Goal: Information Seeking & Learning: Learn about a topic

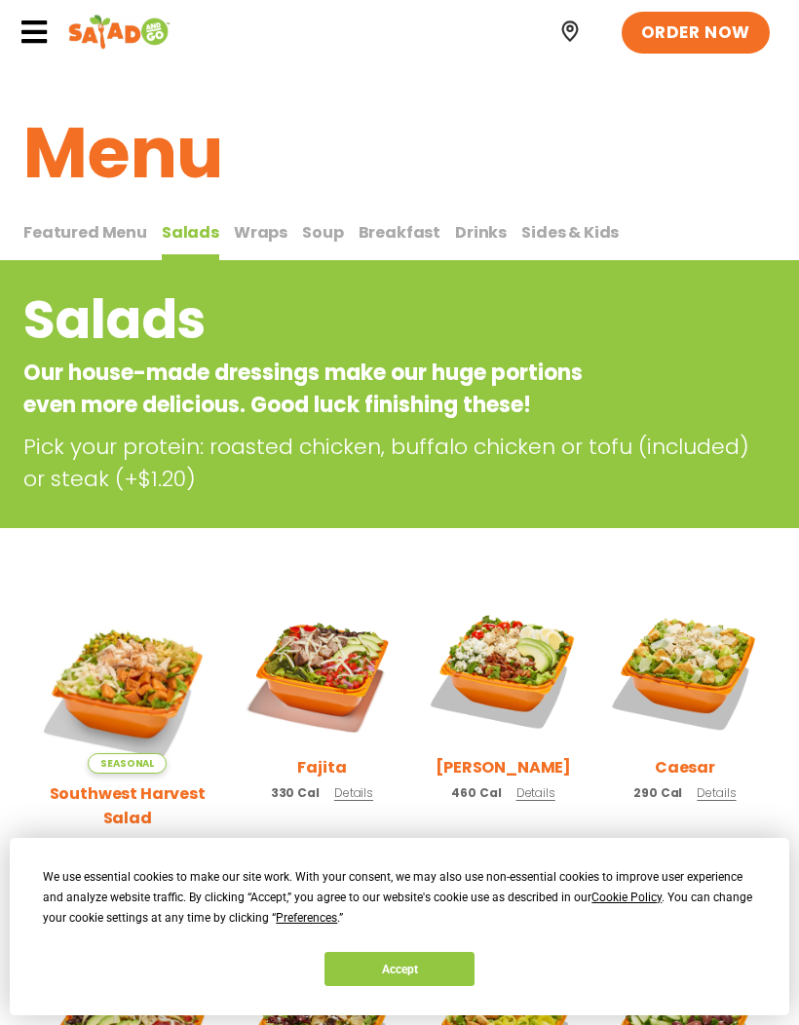
click at [261, 240] on span "Wraps" at bounding box center [261, 232] width 54 height 22
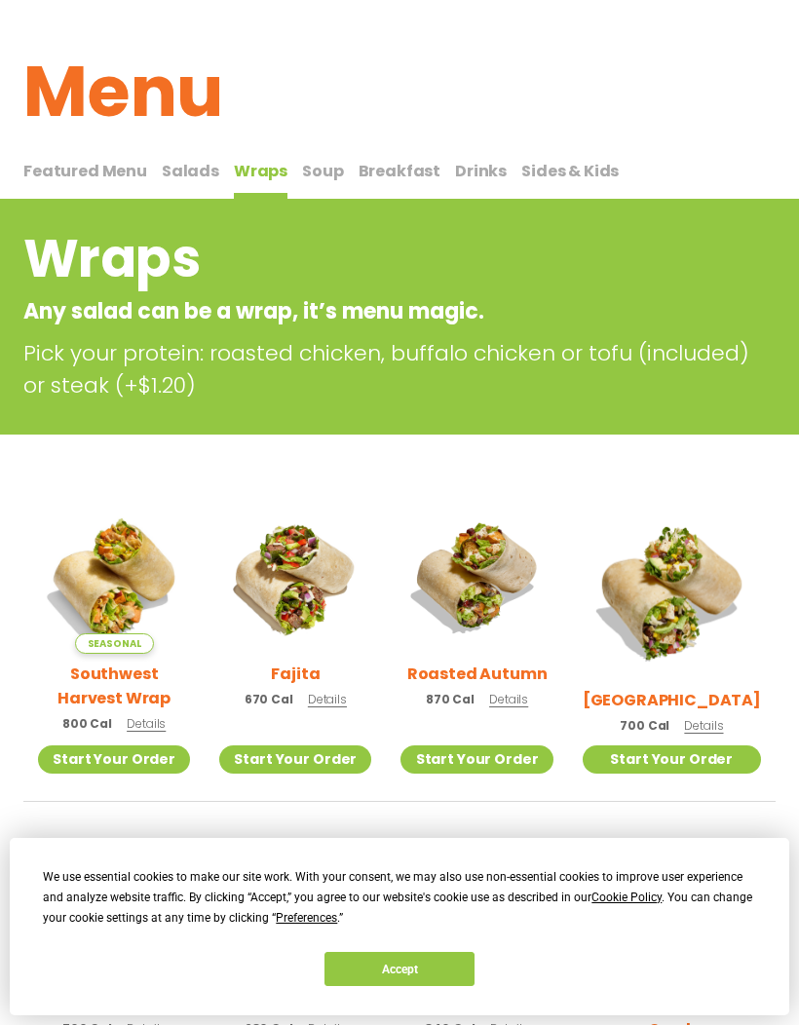
click at [185, 185] on button "Salads Salads" at bounding box center [190, 179] width 57 height 41
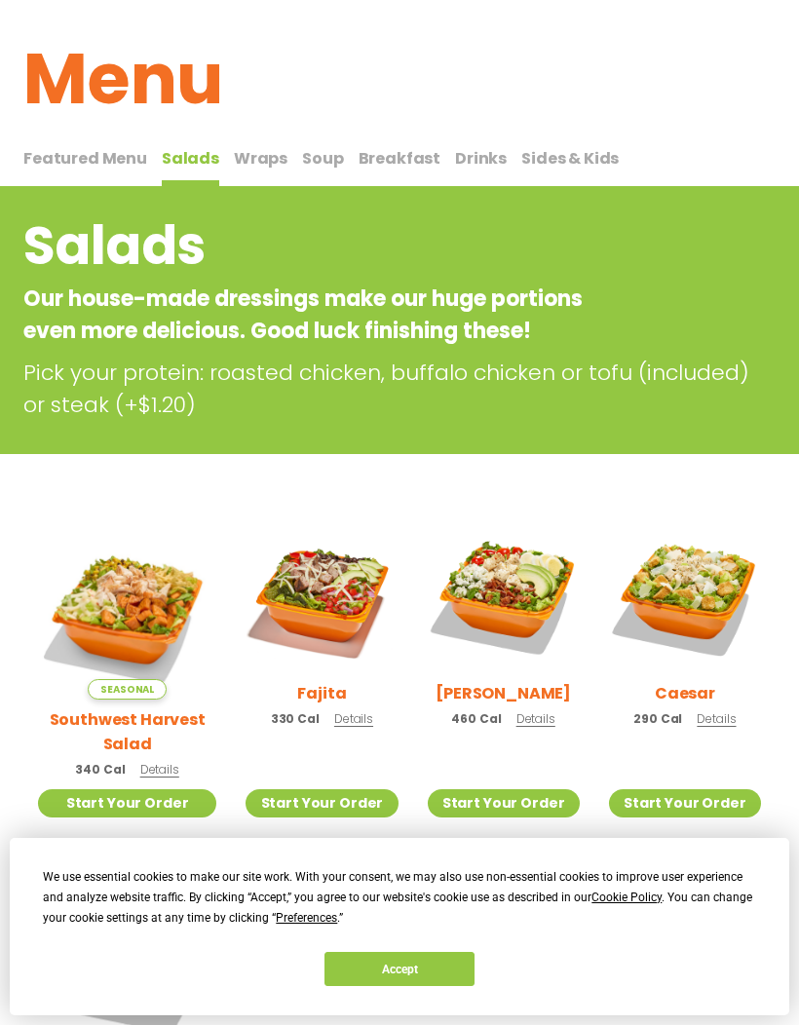
scroll to position [60, 0]
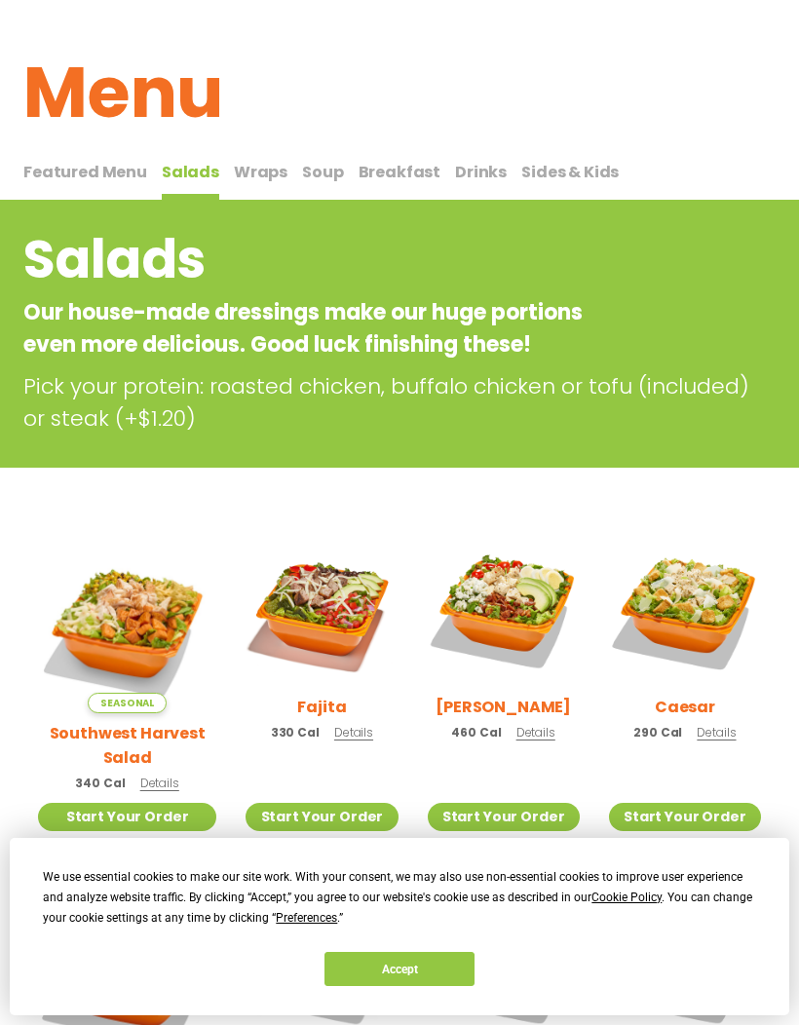
click at [384, 166] on span "Breakfast" at bounding box center [399, 172] width 83 height 22
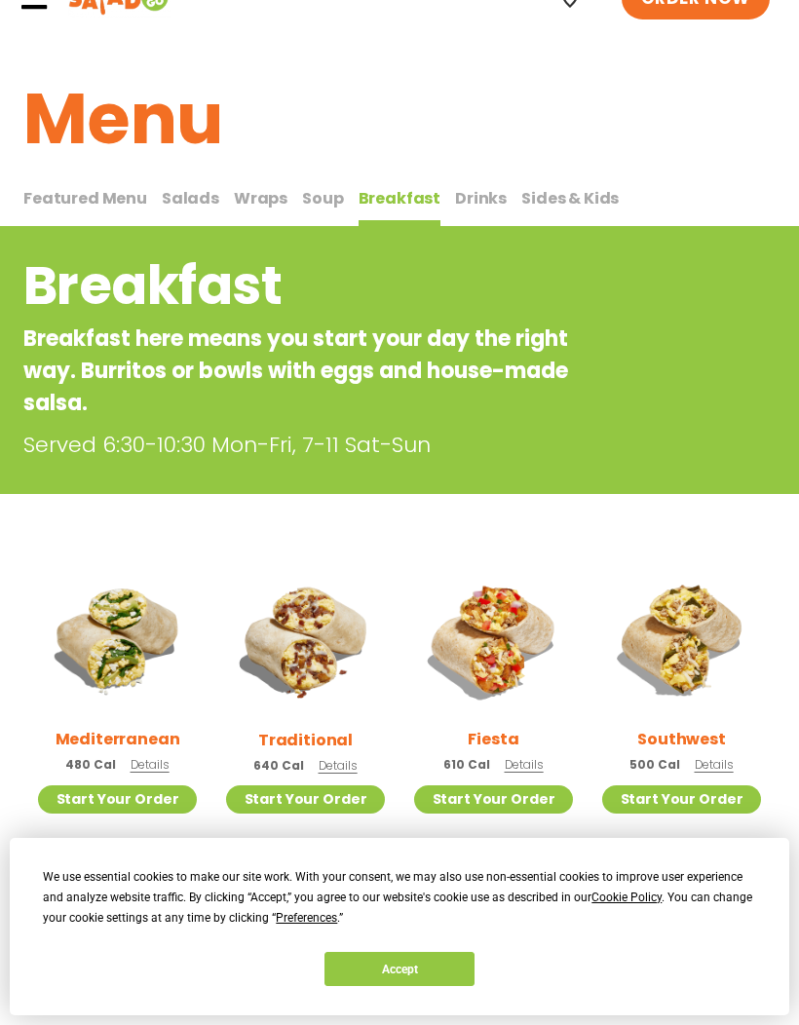
scroll to position [20, 0]
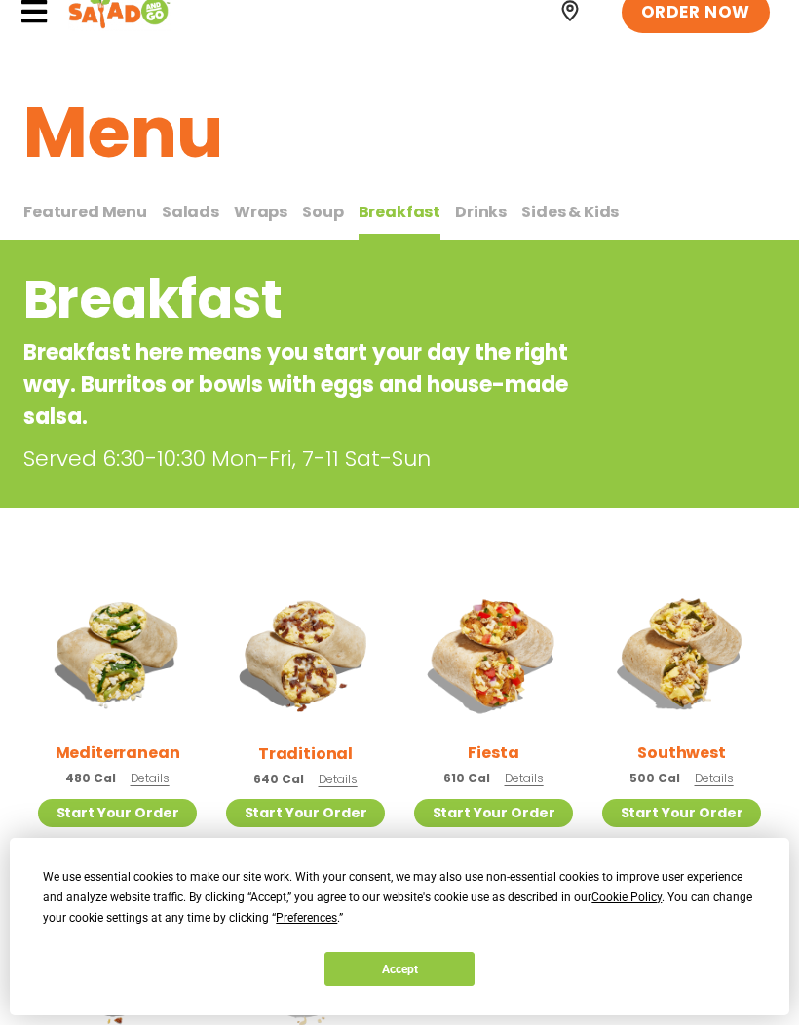
click at [484, 207] on span "Drinks" at bounding box center [481, 212] width 52 height 22
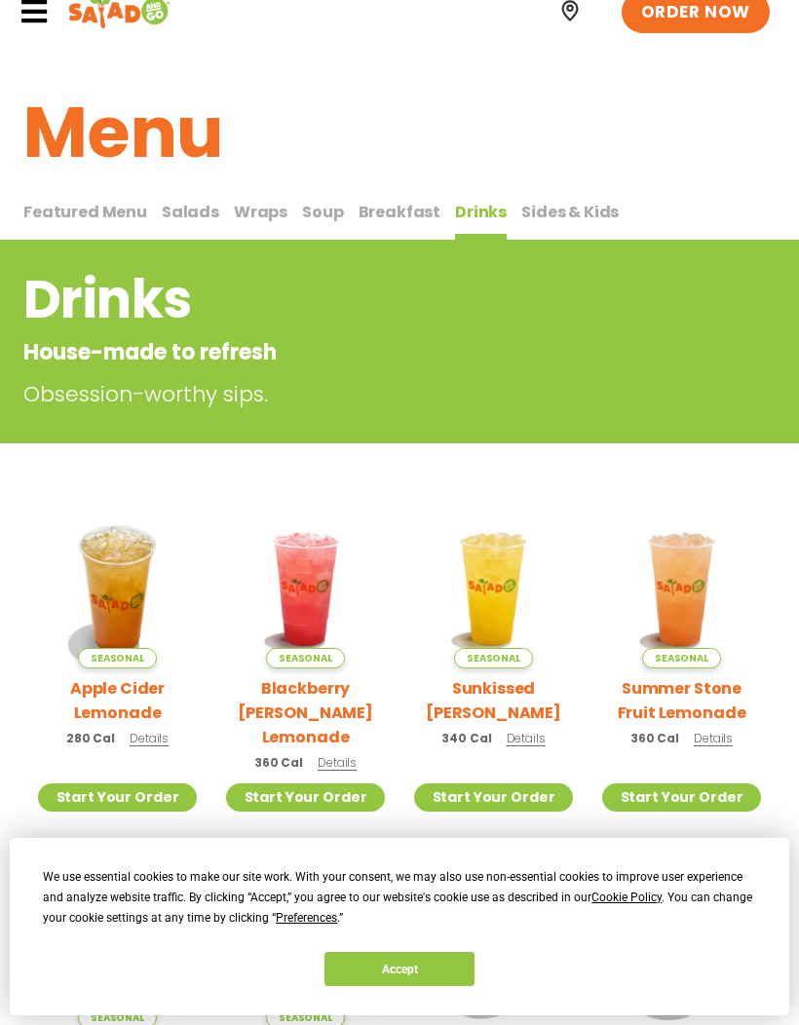
click at [555, 211] on span "Sides & Kids" at bounding box center [569, 212] width 97 height 22
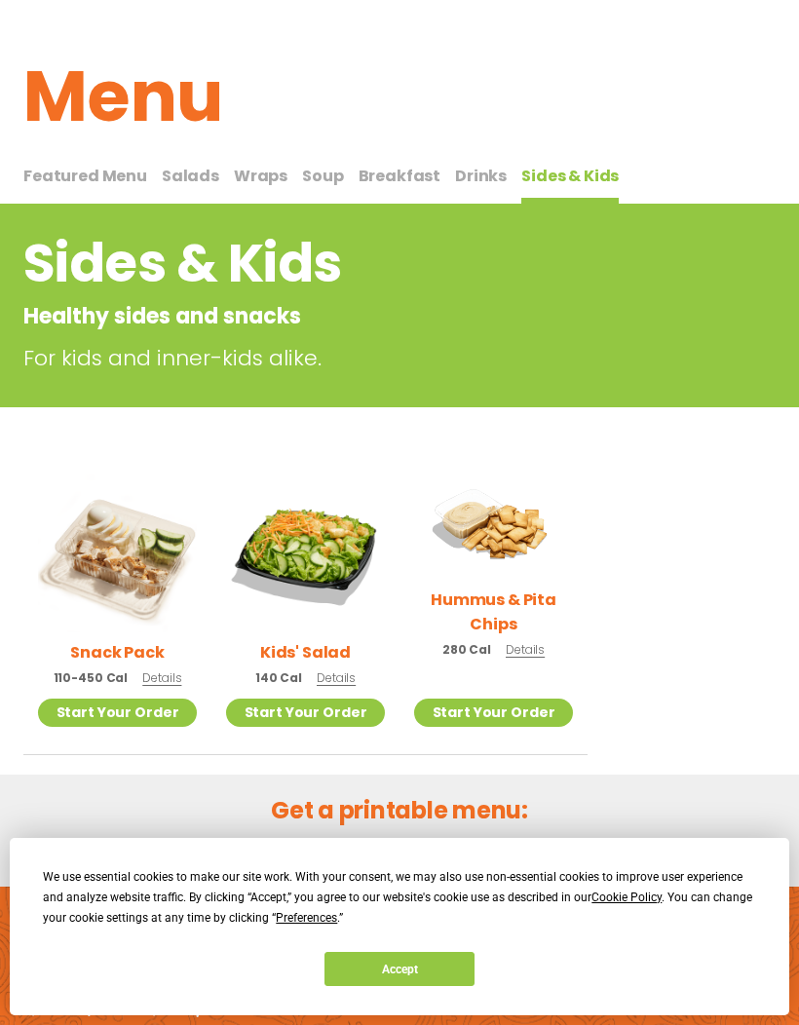
scroll to position [43, 0]
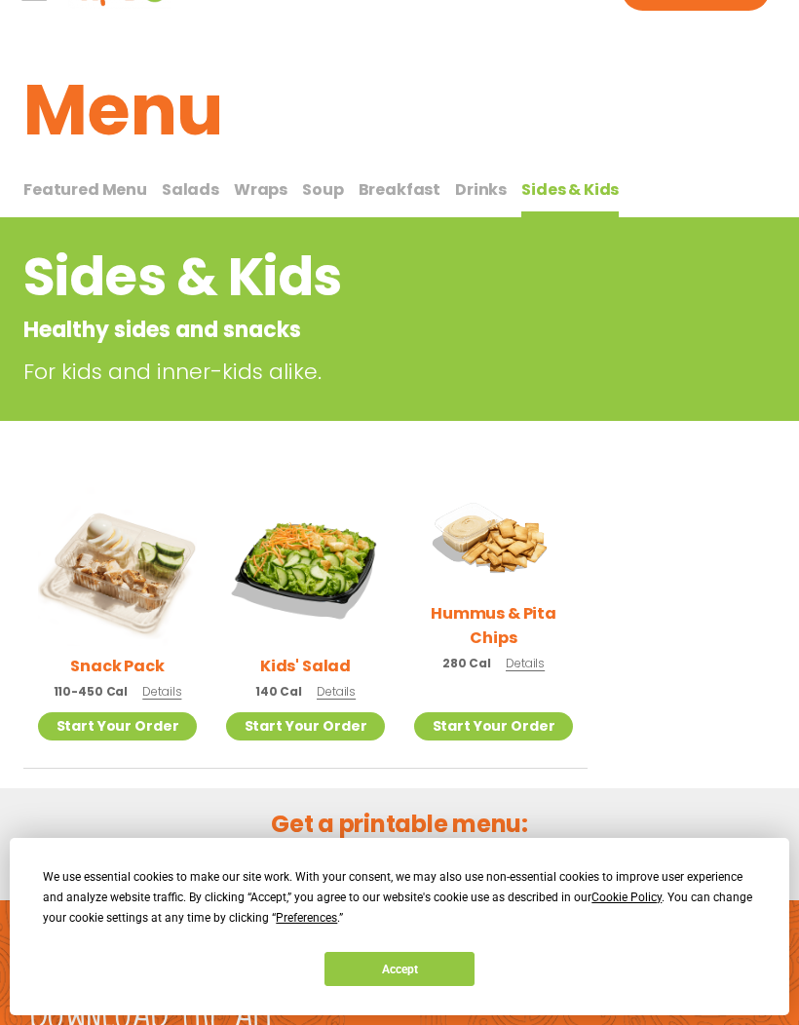
click at [47, 193] on span "Featured Menu" at bounding box center [85, 189] width 124 height 22
